Goal: Task Accomplishment & Management: Manage account settings

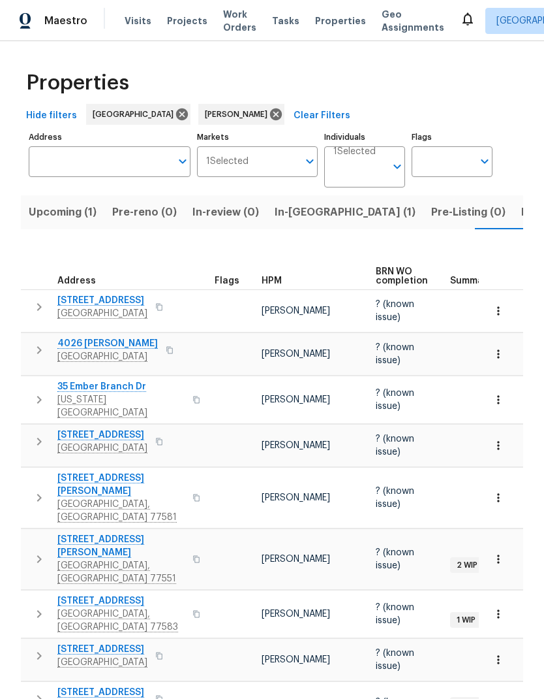
click at [62, 203] on span "Upcoming (1)" at bounding box center [63, 212] width 68 height 18
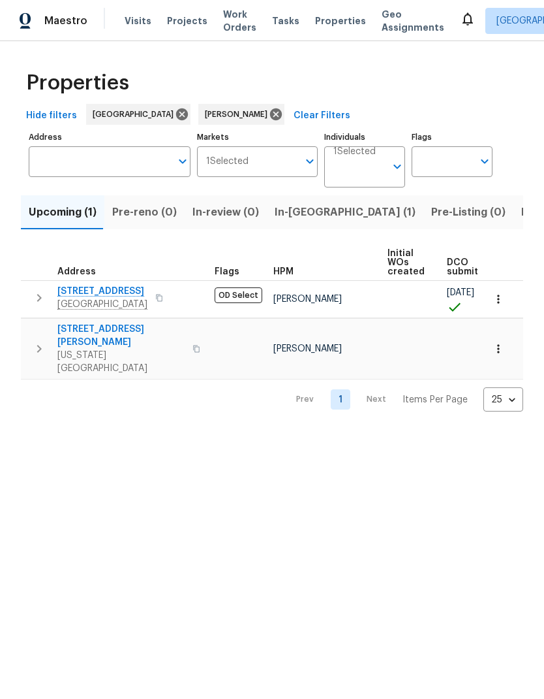
click at [500, 342] on icon "button" at bounding box center [498, 348] width 13 height 13
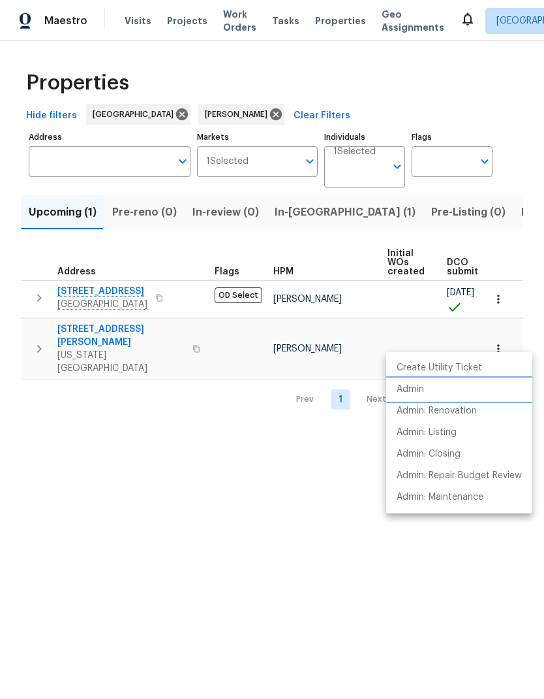
click at [451, 385] on li "Admin" at bounding box center [459, 390] width 146 height 22
click at [112, 332] on div at bounding box center [272, 349] width 544 height 699
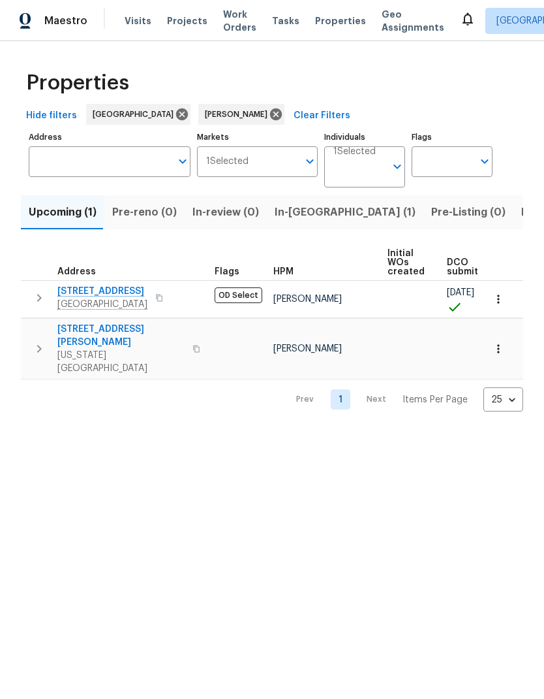
click at [111, 323] on span "7435 Neal Ridge Dr" at bounding box center [120, 336] width 127 height 26
click at [119, 334] on span "7435 Neal Ridge Dr" at bounding box center [120, 336] width 127 height 26
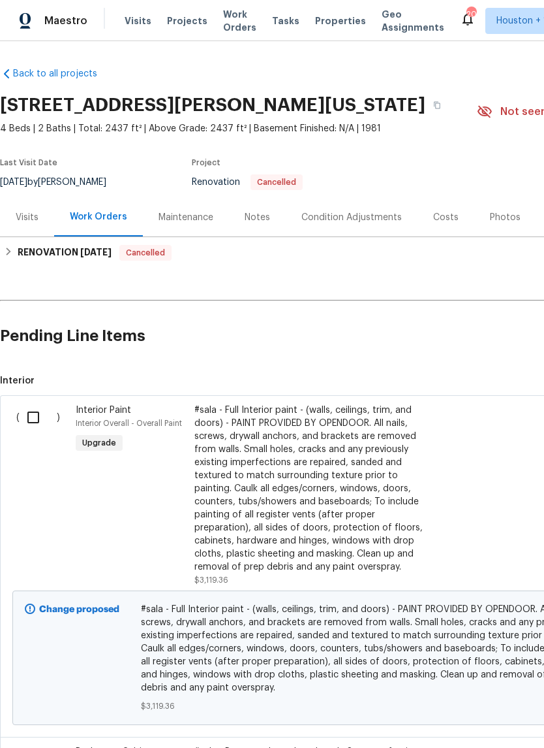
click at [27, 226] on div "Visits" at bounding box center [27, 217] width 54 height 39
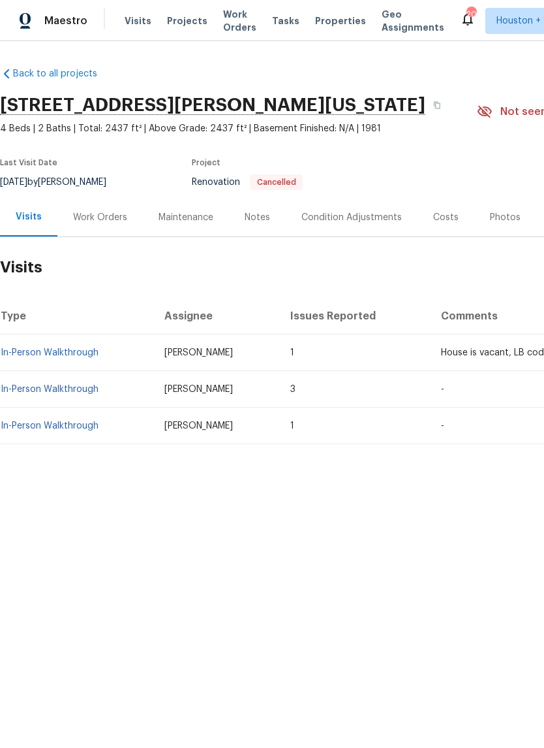
click at [68, 354] on link "In-Person Walkthrough" at bounding box center [50, 352] width 98 height 9
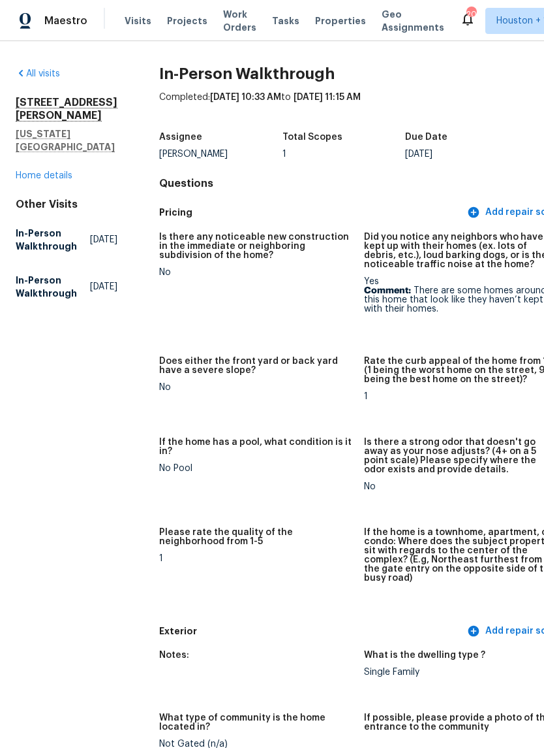
click at [50, 62] on div "All visits 7435 Neal Ridge Dr Missouri City, TX 77489 Home details Other Visits…" at bounding box center [272, 394] width 544 height 706
click at [42, 76] on link "All visits" at bounding box center [38, 73] width 44 height 9
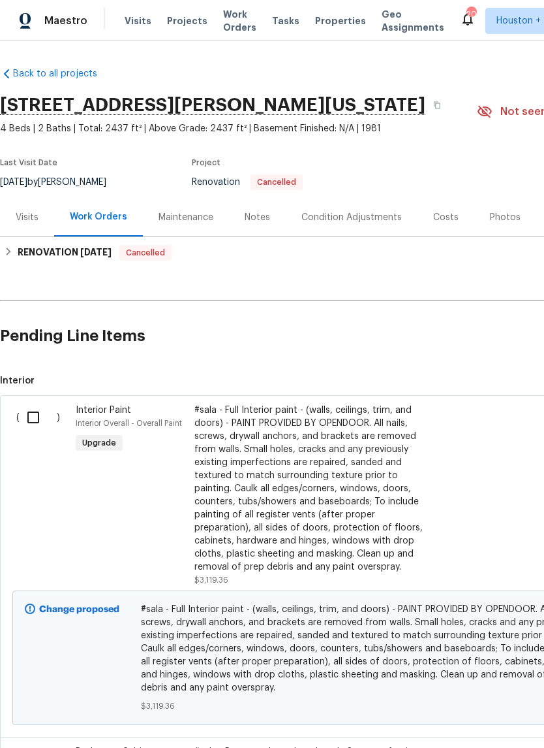
click at [34, 220] on div "Visits" at bounding box center [27, 217] width 23 height 13
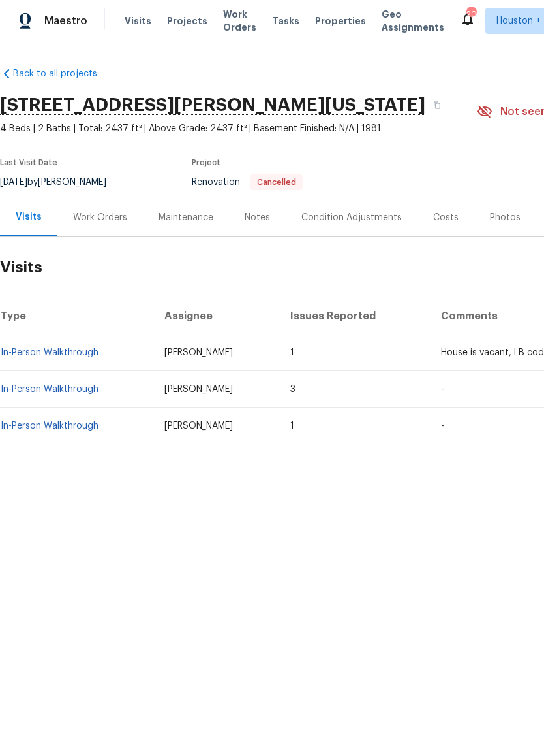
click at [77, 385] on link "In-Person Walkthrough" at bounding box center [50, 389] width 98 height 9
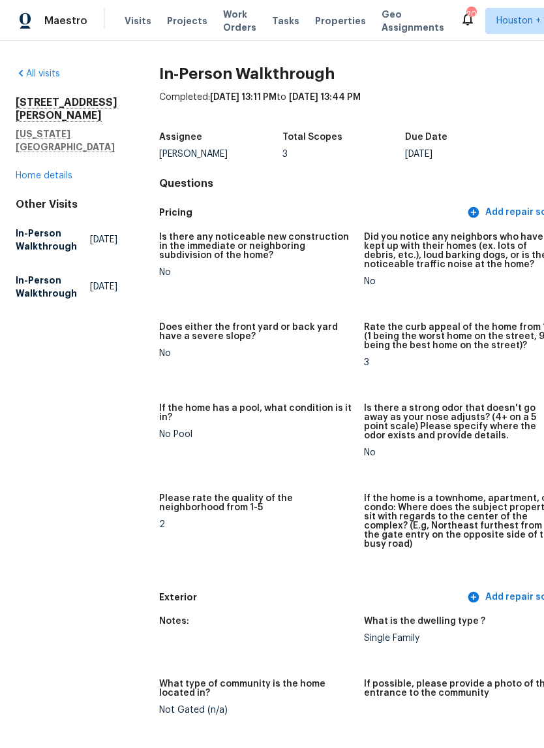
click at [56, 179] on link "Home details" at bounding box center [44, 175] width 57 height 9
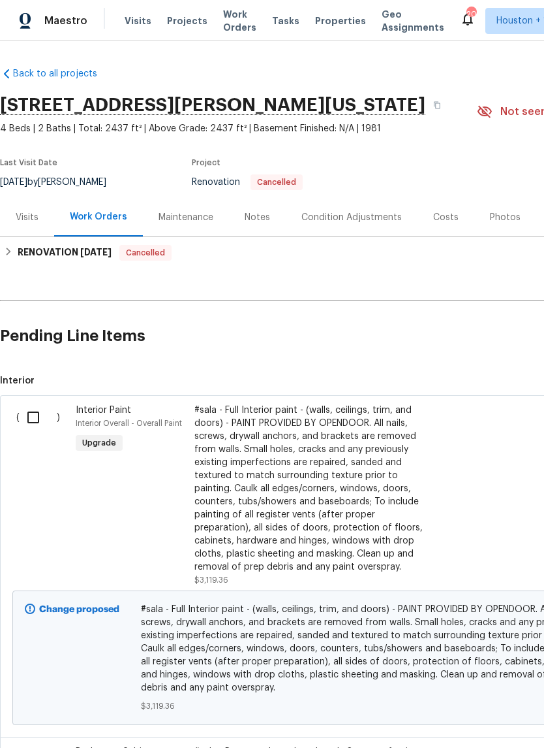
click at [268, 223] on div "Notes" at bounding box center [257, 217] width 57 height 39
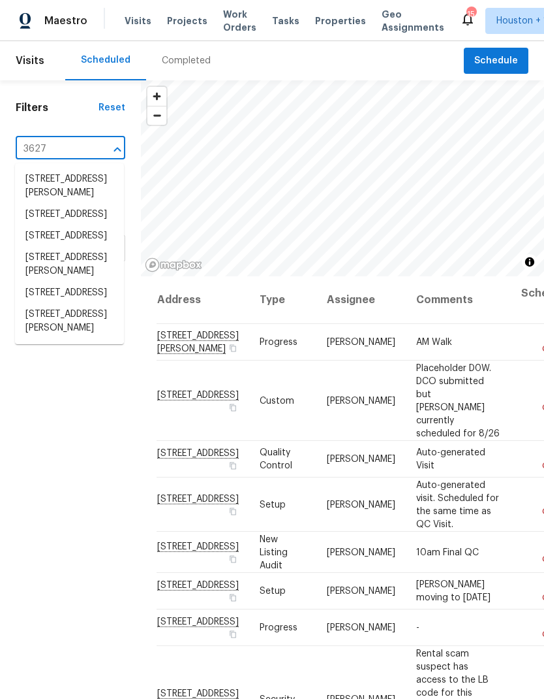
type input "3627 b"
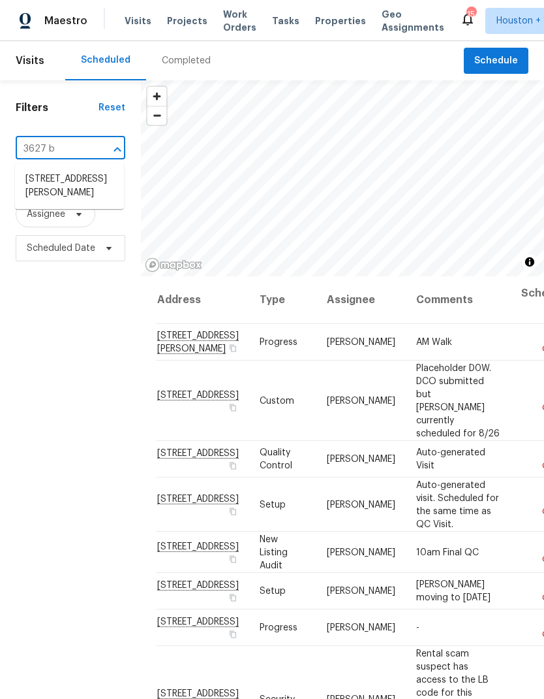
click at [35, 196] on li "[STREET_ADDRESS][PERSON_NAME]" at bounding box center [69, 185] width 109 height 35
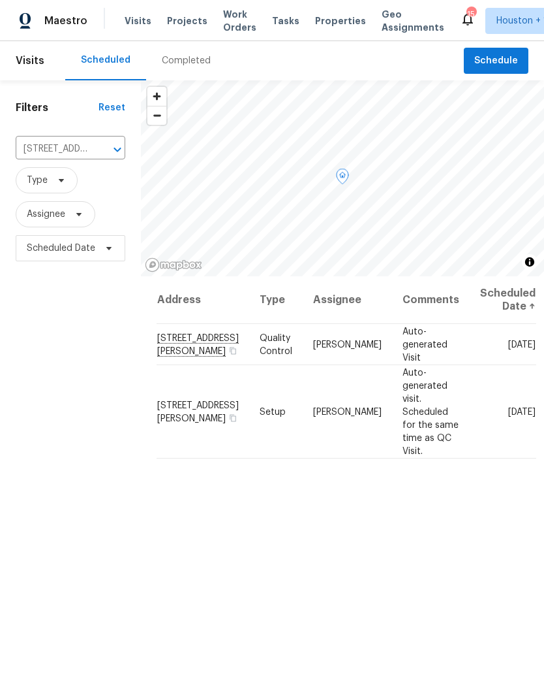
click at [0, 0] on icon at bounding box center [0, 0] width 0 height 0
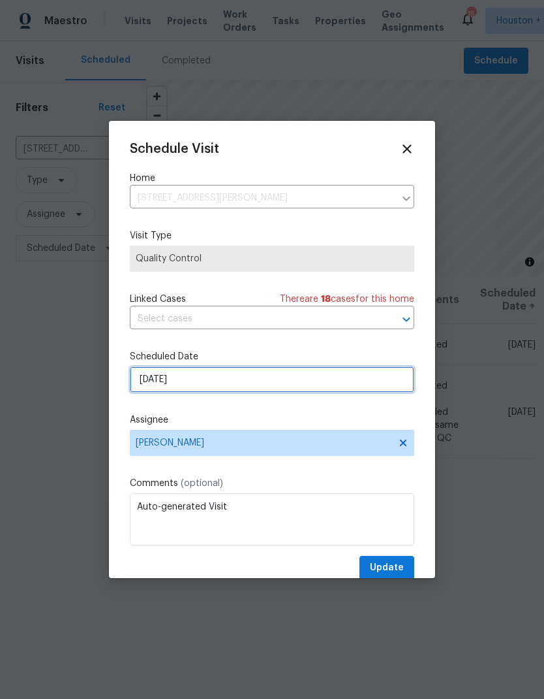
click at [380, 379] on input "[DATE]" at bounding box center [272, 379] width 285 height 26
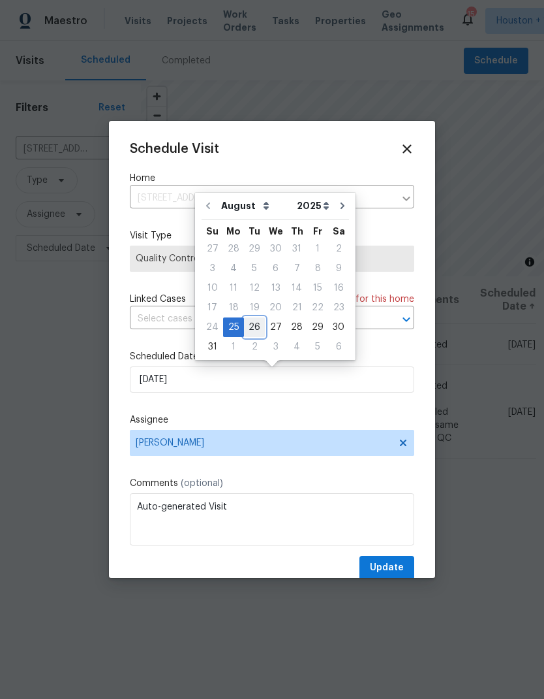
click at [257, 325] on div "26" at bounding box center [254, 327] width 21 height 18
type input "[DATE]"
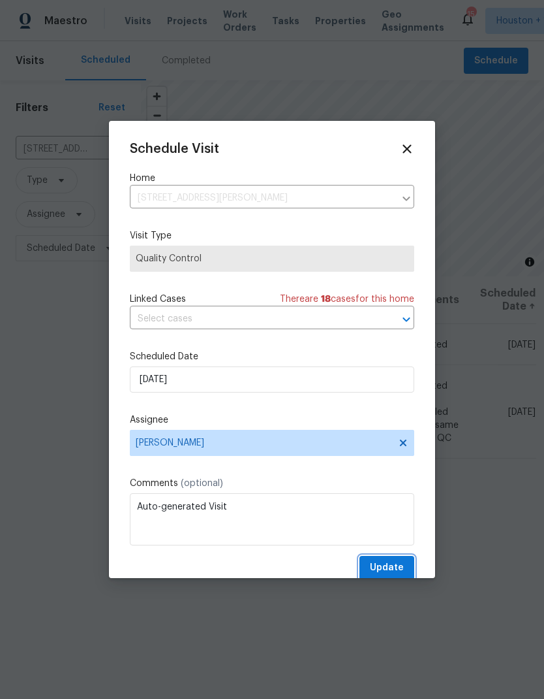
click at [398, 565] on span "Update" at bounding box center [387, 567] width 34 height 16
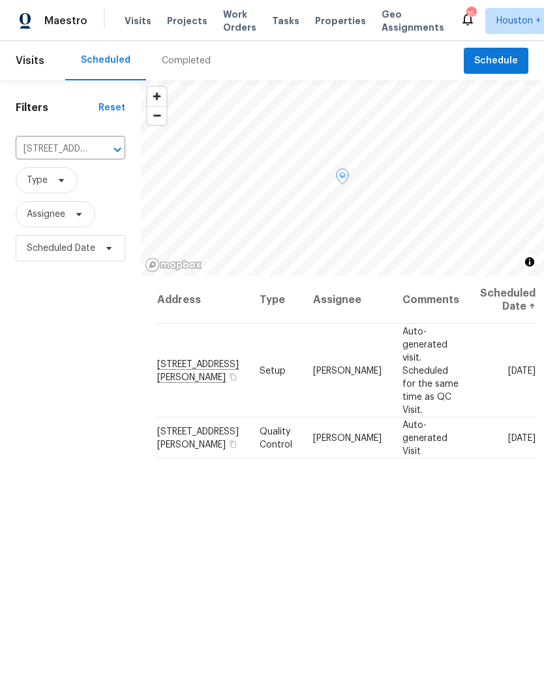
click at [0, 0] on icon at bounding box center [0, 0] width 0 height 0
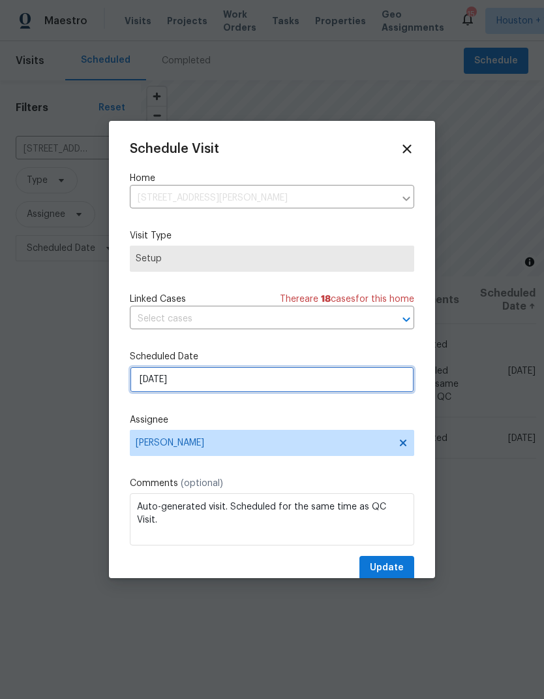
click at [375, 381] on input "[DATE]" at bounding box center [272, 379] width 285 height 26
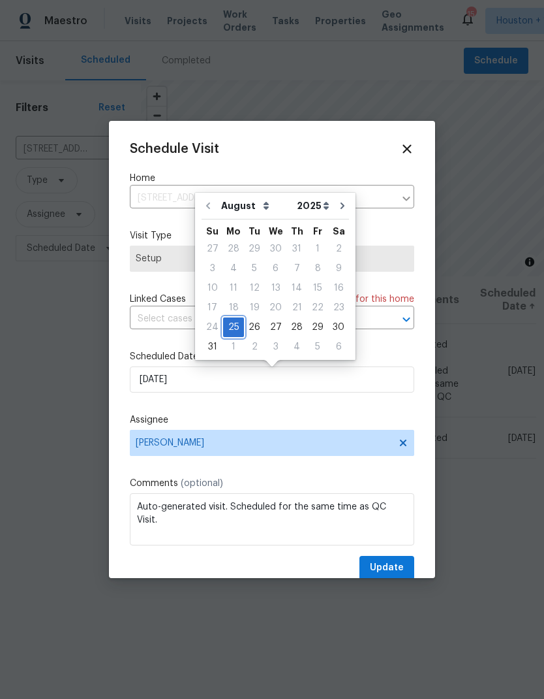
click at [234, 330] on div "25" at bounding box center [233, 327] width 21 height 18
click at [394, 565] on span "Update" at bounding box center [387, 567] width 34 height 16
